Goal: Task Accomplishment & Management: Manage account settings

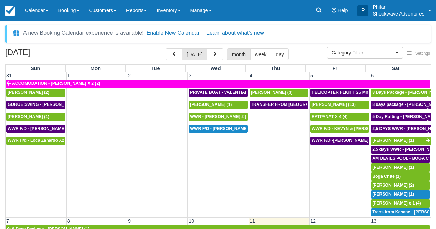
select select
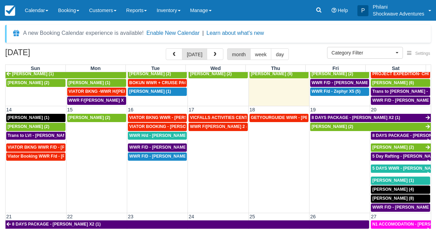
scroll to position [186, 0]
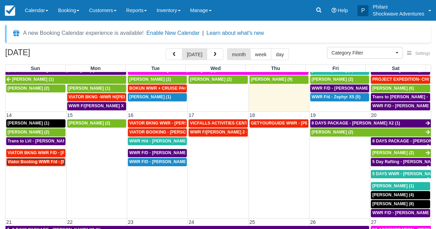
click at [59, 162] on span "Viator Booking WWR F/d - [PERSON_NAME] X 1 (1)" at bounding box center [59, 161] width 102 height 5
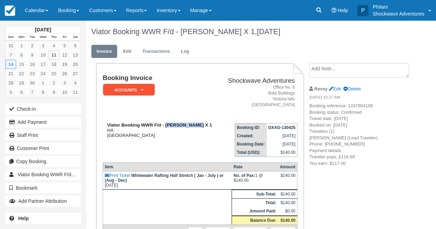
drag, startPoint x: 173, startPoint y: 127, endPoint x: 194, endPoint y: 124, distance: 20.9
click at [194, 124] on strong "Viator Booking WWR F/d - Anil Agarwal X 1" at bounding box center [159, 124] width 105 height 5
click at [44, 13] on link "Calendar" at bounding box center [36, 10] width 33 height 21
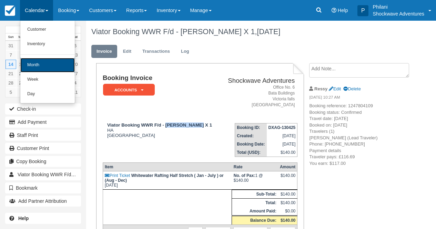
click at [57, 71] on link "Month" at bounding box center [47, 65] width 54 height 14
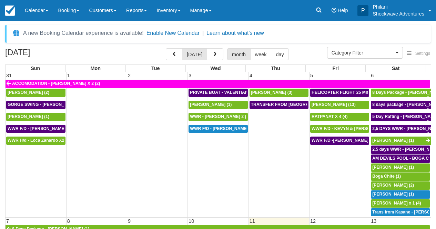
select select
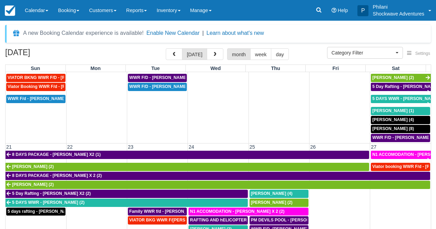
scroll to position [186, 0]
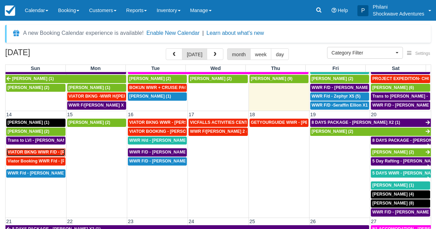
click at [56, 153] on span "VIATOR BKNG WWR F/D - [PERSON_NAME] X 1 (1)" at bounding box center [59, 152] width 102 height 5
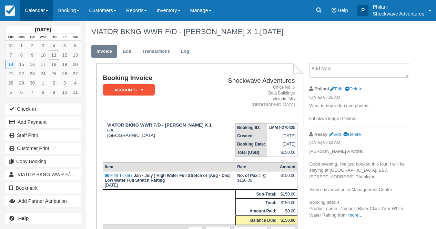
click at [39, 12] on link "Calendar" at bounding box center [36, 10] width 33 height 21
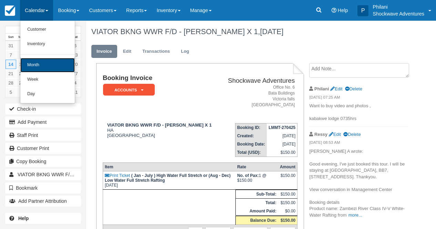
click at [51, 62] on link "Month" at bounding box center [47, 65] width 54 height 14
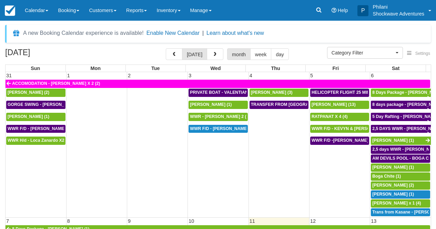
select select
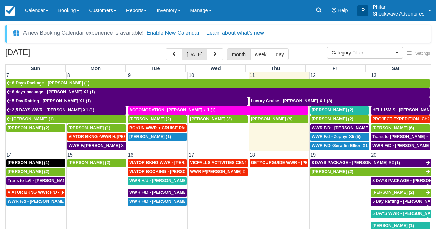
scroll to position [149, 0]
